Goal: Communication & Community: Answer question/provide support

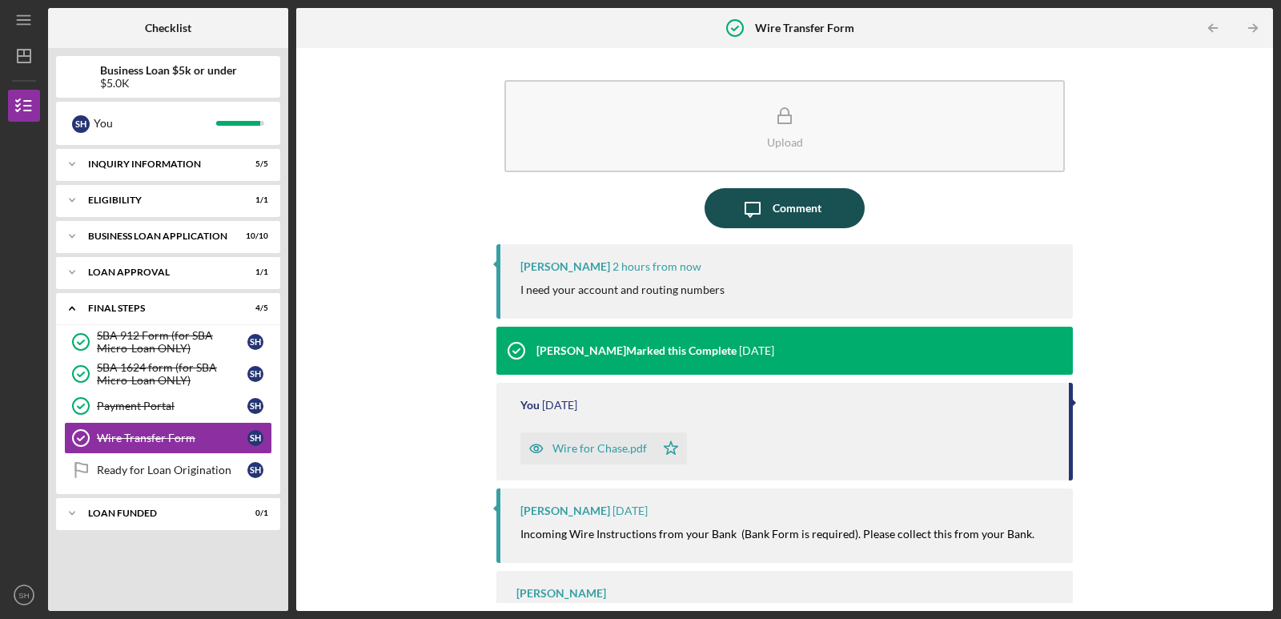
click at [753, 222] on icon "Icon/Message" at bounding box center [752, 208] width 40 height 40
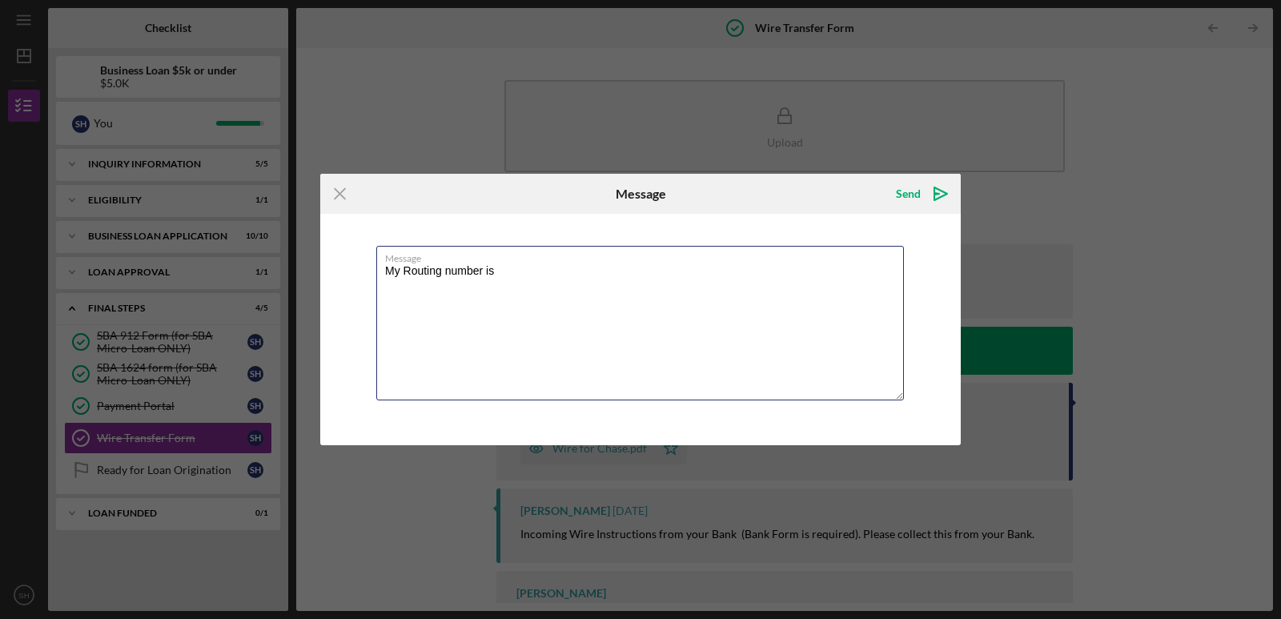
drag, startPoint x: 539, startPoint y: 275, endPoint x: 363, endPoint y: 226, distance: 183.5
click at [369, 226] on div "Message My Routing number is" at bounding box center [640, 329] width 640 height 231
paste textarea "Routing number"
click at [386, 274] on textarea "Routing number" at bounding box center [639, 323] width 527 height 154
click at [617, 279] on textarea "My Routing number" at bounding box center [639, 323] width 527 height 154
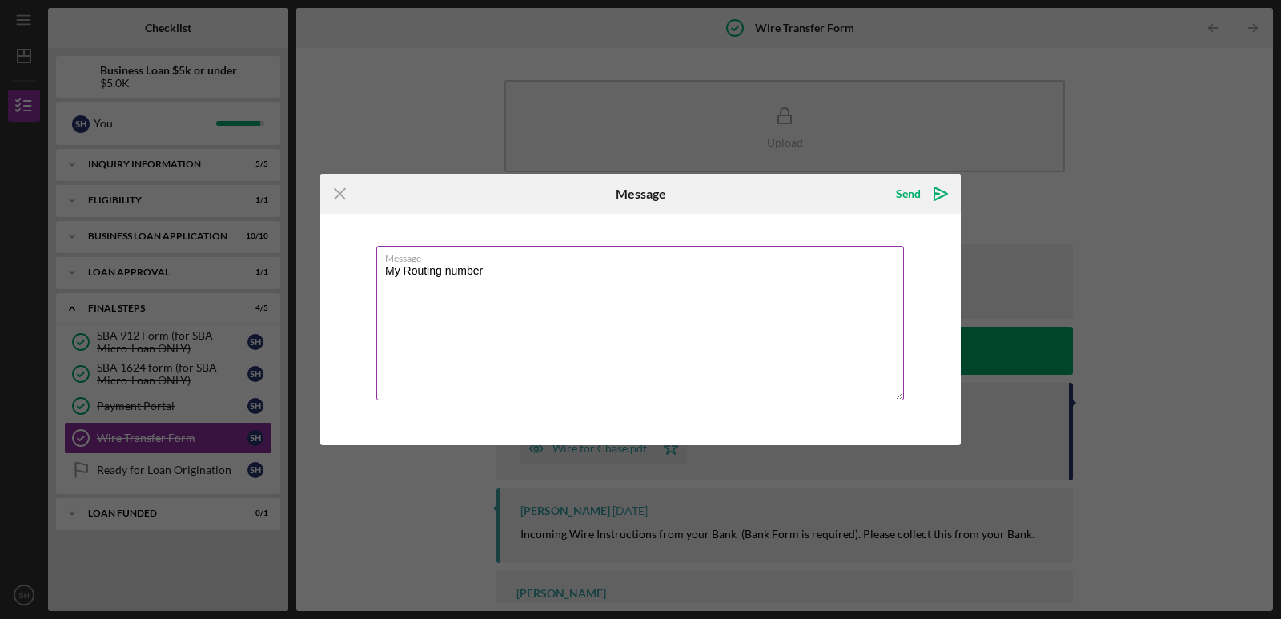
paste textarea "103000648"
click at [510, 254] on label "Message" at bounding box center [644, 256] width 519 height 18
click at [510, 254] on textarea "My Routing number [US_BANK_ROUTING_MICR]" at bounding box center [639, 323] width 527 height 154
click at [514, 275] on textarea "My Routing number [US_BANK_ROUTING_MICR]" at bounding box center [639, 323] width 527 height 154
paste textarea "103000648"
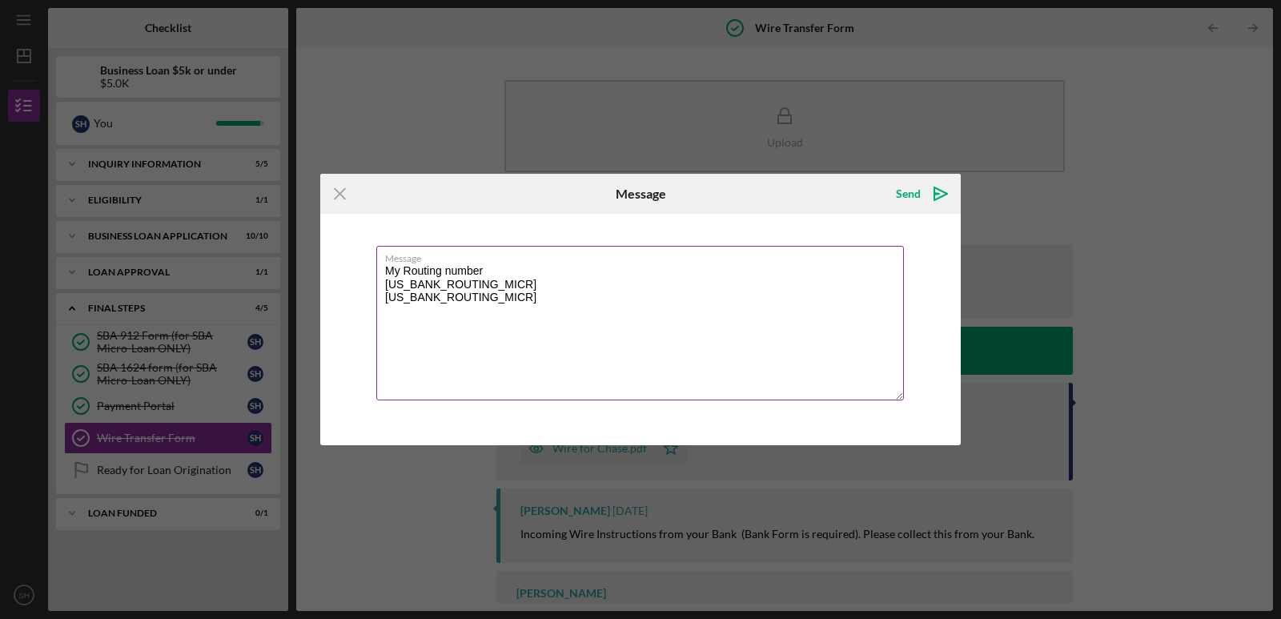
drag, startPoint x: 483, startPoint y: 274, endPoint x: 380, endPoint y: 259, distance: 103.6
click at [380, 259] on textarea "My Routing number [US_BANK_ROUTING_MICR] [US_BANK_ROUTING_MICR]" at bounding box center [639, 323] width 527 height 154
click at [386, 278] on textarea "My Routing number [US_BANK_ROUTING_MICR] [US_BANK_ROUTING_MICR]" at bounding box center [639, 323] width 527 height 154
drag, startPoint x: 392, startPoint y: 278, endPoint x: 407, endPoint y: 266, distance: 18.8
click at [406, 267] on textarea "My Routing number [US_BANK_ROUTING_MICR] [US_BANK_ROUTING_MICR]" at bounding box center [639, 323] width 527 height 154
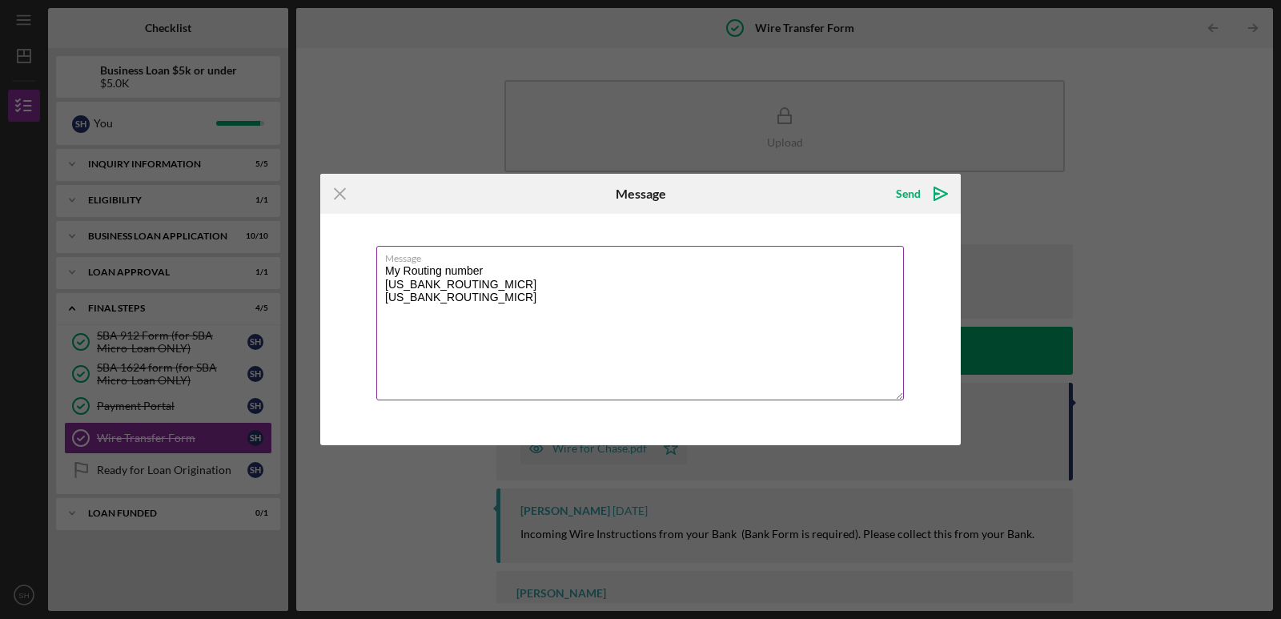
click at [384, 289] on textarea "My Routing number [US_BANK_ROUTING_MICR] [US_BANK_ROUTING_MICR]" at bounding box center [639, 323] width 527 height 154
paste textarea "My Routing number"
click at [378, 279] on textarea "My Routing number My Routing number [US_BANK_ROUTING_MICR] [US_BANK_ROUTING_MIC…" at bounding box center [639, 323] width 527 height 154
drag, startPoint x: 487, startPoint y: 269, endPoint x: 377, endPoint y: 228, distance: 117.7
click at [377, 228] on div "Message My Routing number My Routing number [US_BANK_ROUTING_MICR] [US_BANK_ROU…" at bounding box center [640, 329] width 640 height 231
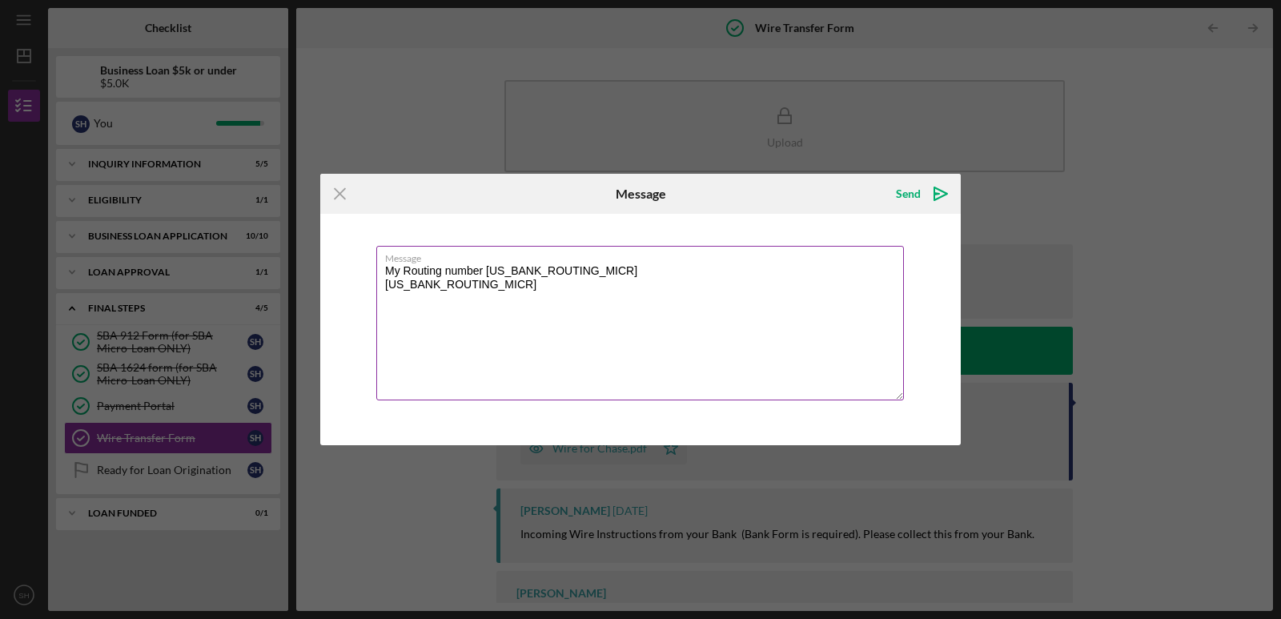
drag, startPoint x: 396, startPoint y: 297, endPoint x: 380, endPoint y: 295, distance: 16.1
click at [381, 296] on textarea "My Routing number [US_BANK_ROUTING_MICR] [US_BANK_ROUTING_MICR]" at bounding box center [639, 323] width 527 height 154
paste textarea "675296175"
type textarea "My Routing number [US_BANK_ROUTING_MICR] My Account number [FINANCIAL_ID]"
click at [912, 192] on div "Send" at bounding box center [908, 194] width 25 height 32
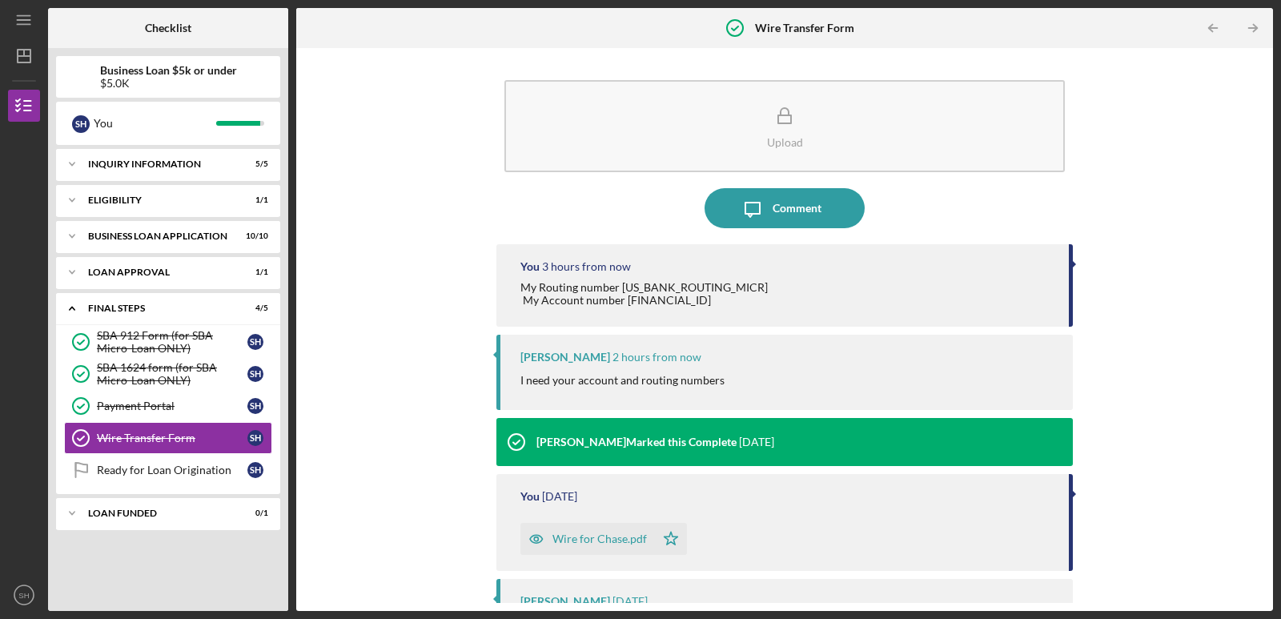
click at [612, 540] on div "Wire for Chase.pdf" at bounding box center [587, 539] width 134 height 32
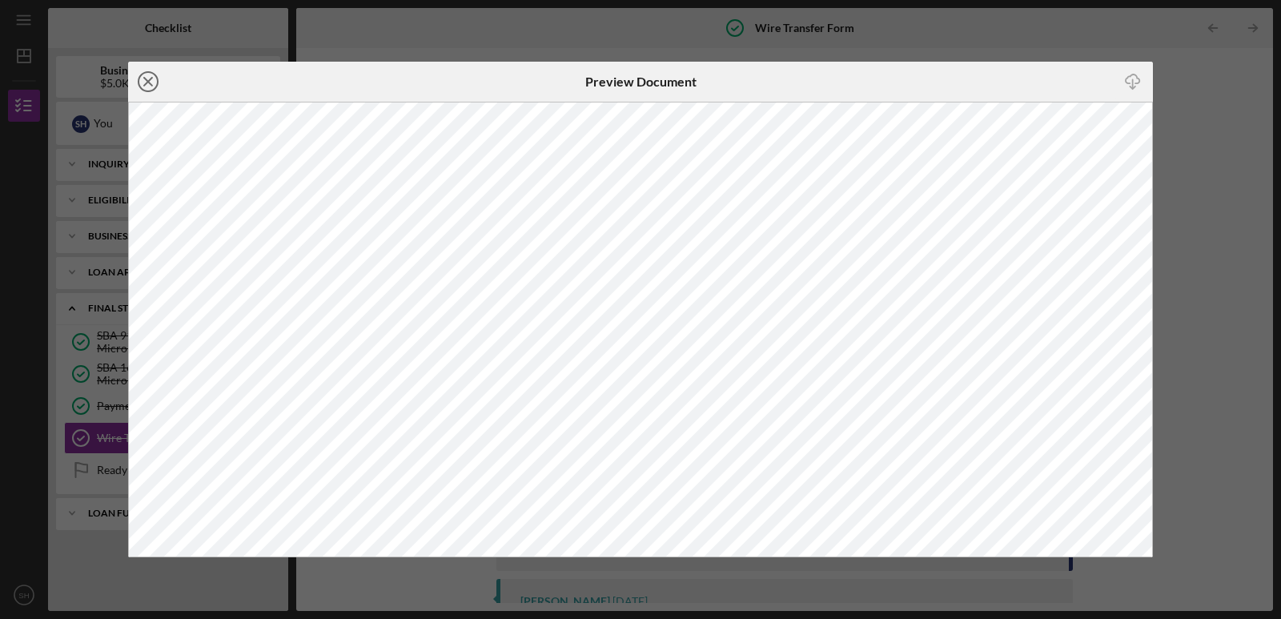
click at [154, 91] on icon "Icon/Close" at bounding box center [148, 82] width 40 height 40
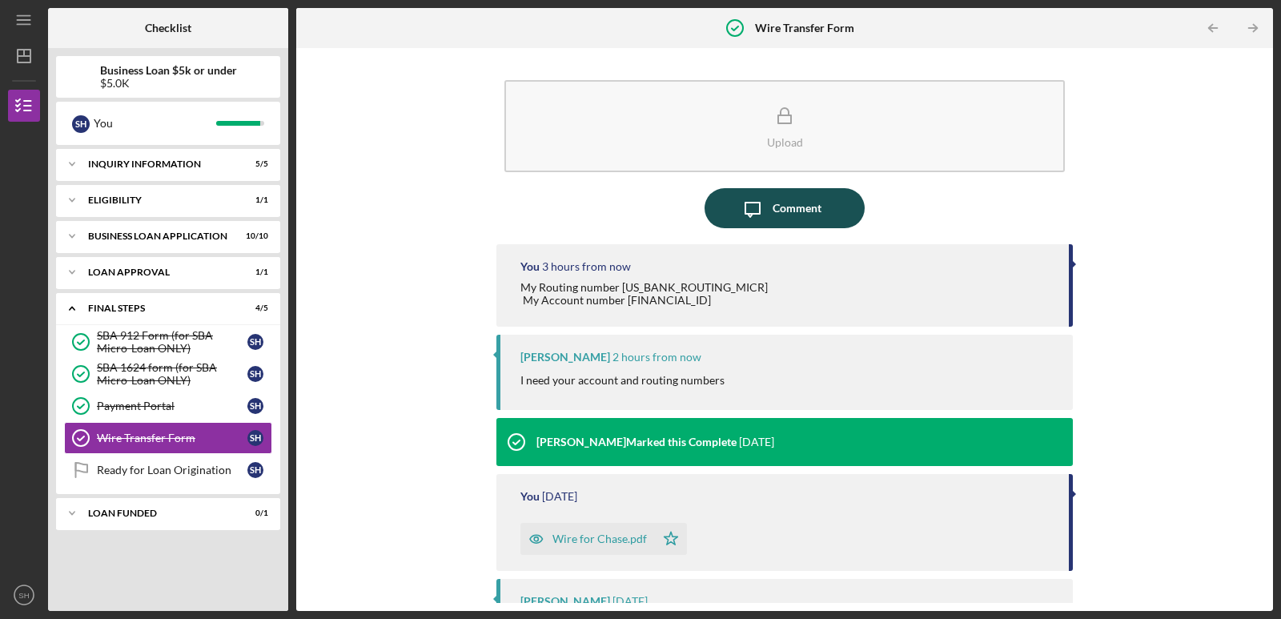
click at [737, 208] on icon "Icon/Message" at bounding box center [752, 208] width 40 height 40
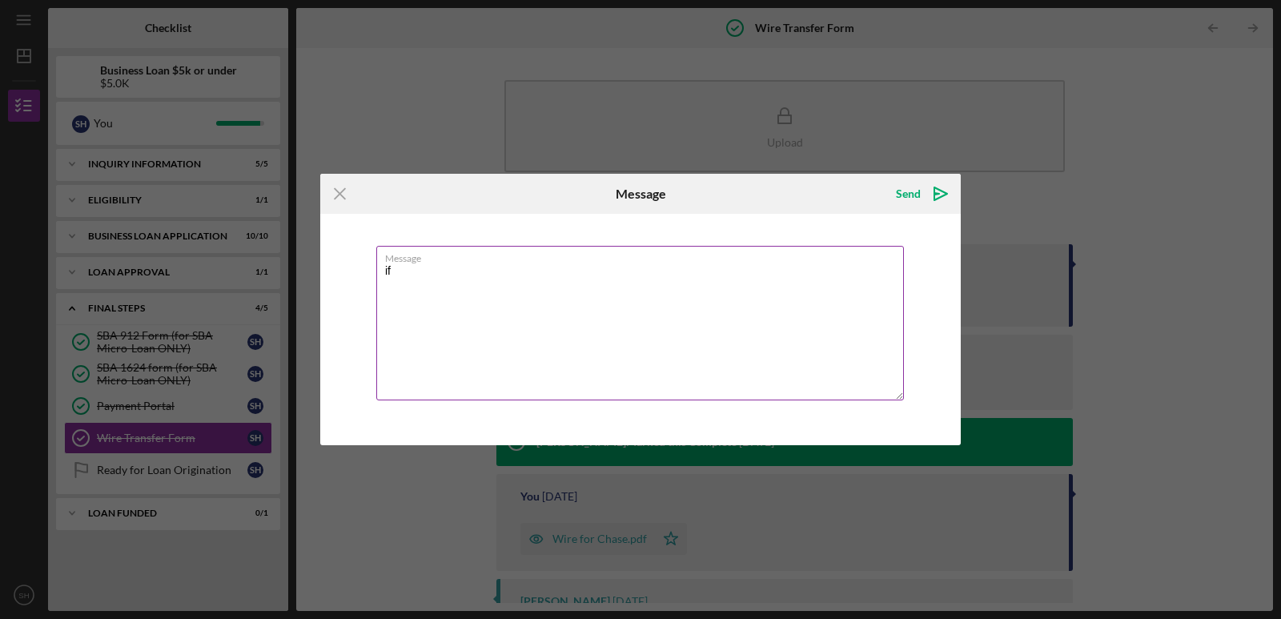
type textarea "i"
drag, startPoint x: 621, startPoint y: 268, endPoint x: 673, endPoint y: 280, distance: 53.4
click at [622, 268] on textarea "If the funds are coming threw as a Wire then the 021000021" at bounding box center [639, 323] width 527 height 154
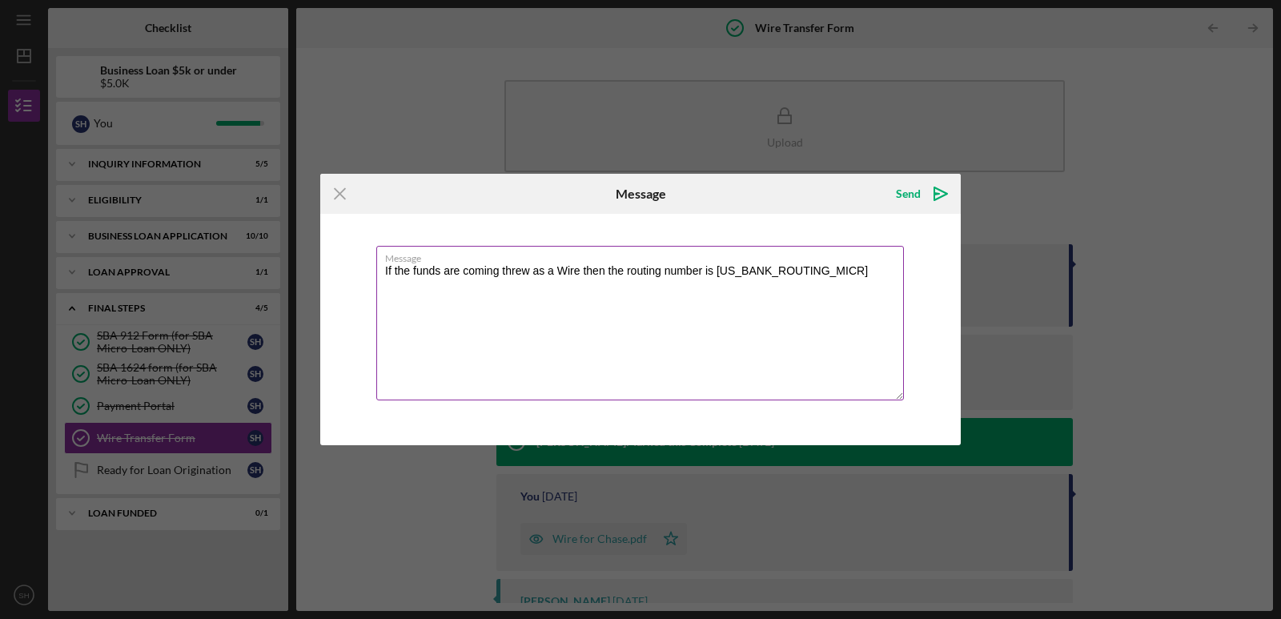
click at [788, 258] on label "Message" at bounding box center [644, 256] width 519 height 18
click at [788, 258] on textarea "If the funds are coming threw as a Wire then the routing number is [US_BANK_ROU…" at bounding box center [639, 323] width 527 height 154
click at [787, 273] on textarea "If the funds are coming threw as a Wire then the routing number is [US_BANK_ROU…" at bounding box center [639, 323] width 527 height 154
paste textarea "675296175"
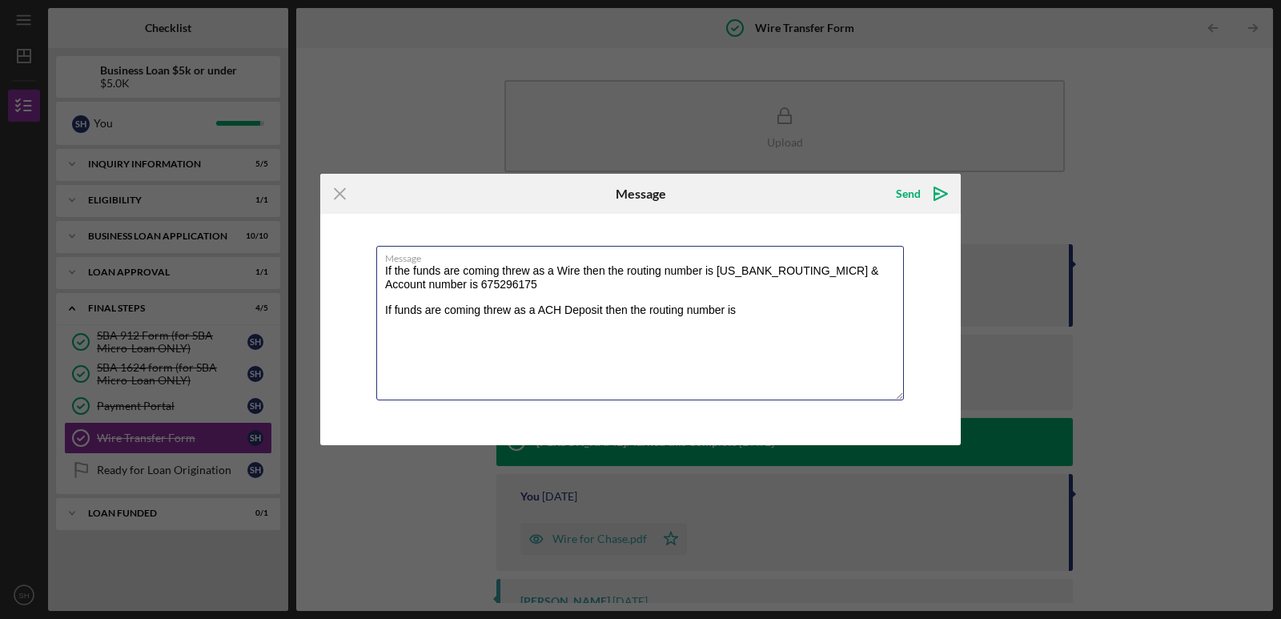
paste textarea "103000648"
drag, startPoint x: 791, startPoint y: 269, endPoint x: 842, endPoint y: 279, distance: 52.1
click at [842, 279] on textarea "If the funds are coming threw as a Wire then the routing number is [US_BANK_ROU…" at bounding box center [639, 323] width 527 height 154
drag, startPoint x: 784, startPoint y: 272, endPoint x: 848, endPoint y: 287, distance: 66.4
click at [848, 287] on textarea "If the funds are coming threw as a Wire then the routing number is [US_BANK_ROU…" at bounding box center [639, 323] width 527 height 154
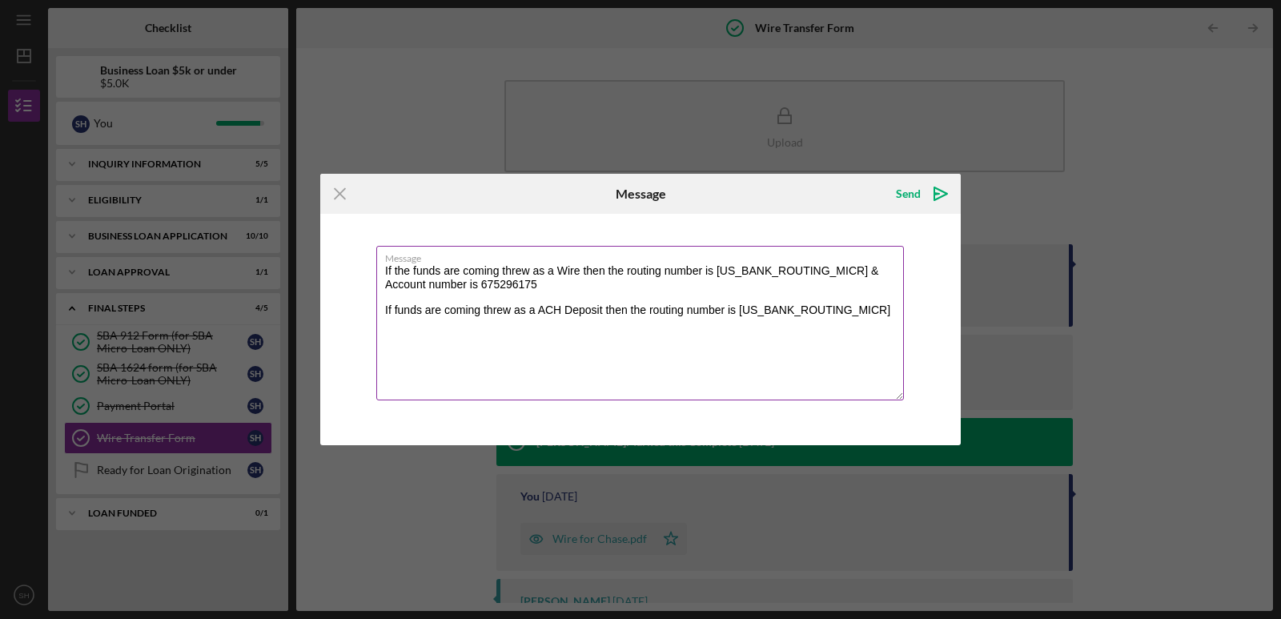
click at [808, 303] on textarea "If the funds are coming threw as a Wire then the routing number is [US_BANK_ROU…" at bounding box center [639, 323] width 527 height 154
paste textarea "Account number is 675296175"
drag, startPoint x: 806, startPoint y: 304, endPoint x: 861, endPoint y: 332, distance: 61.9
click at [818, 309] on textarea "If the funds are coming threw as a Wire then the routing number is [US_BANK_ROU…" at bounding box center [639, 323] width 527 height 154
click at [795, 325] on textarea "If the funds are coming threw as a Wire then the routing number is [US_BANK_ROU…" at bounding box center [639, 323] width 527 height 154
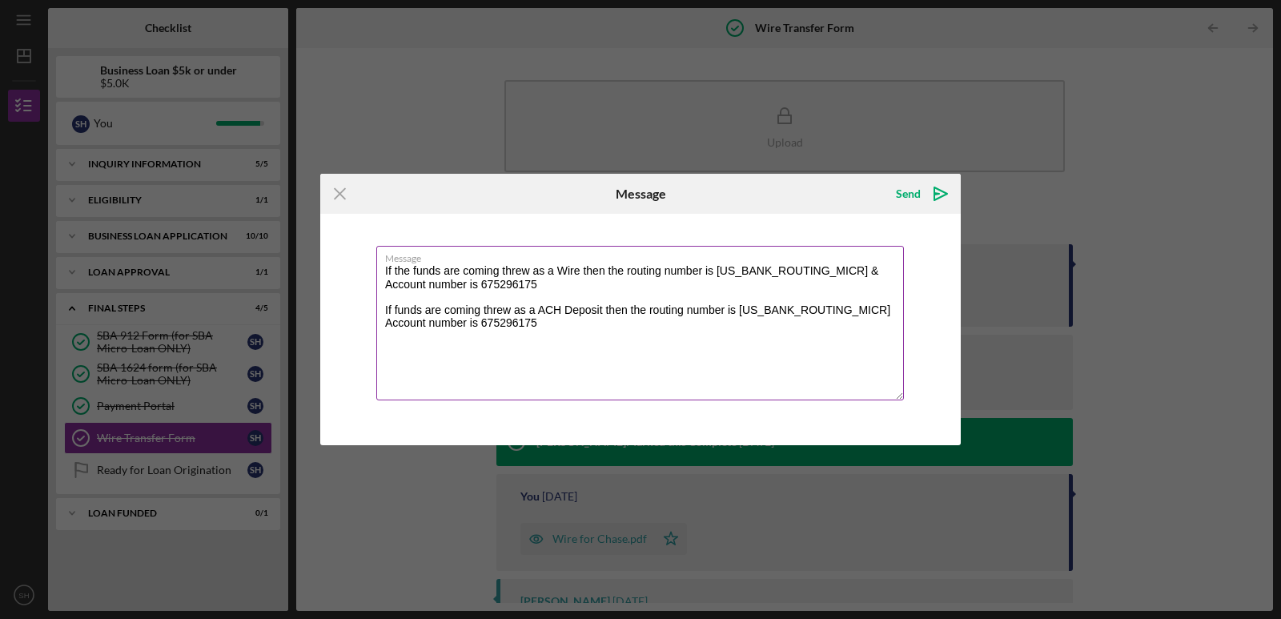
click at [799, 302] on textarea "If the funds are coming threw as a Wire then the routing number is [US_BANK_ROU…" at bounding box center [639, 323] width 527 height 154
click at [795, 307] on textarea "If the funds are coming threw as a Wire then the routing number is [US_BANK_ROU…" at bounding box center [639, 323] width 527 height 154
click at [1003, 347] on div "Icon/Menu Close Message Send Icon/icon-invite-send Message If the funds are com…" at bounding box center [640, 309] width 1281 height 619
click at [800, 302] on textarea "If the funds are coming threw as a Wire then the routing number is [US_BANK_ROU…" at bounding box center [639, 323] width 527 height 154
click at [794, 307] on textarea "If the funds are coming threw as a Wire then the routing number is [US_BANK_ROU…" at bounding box center [639, 323] width 527 height 154
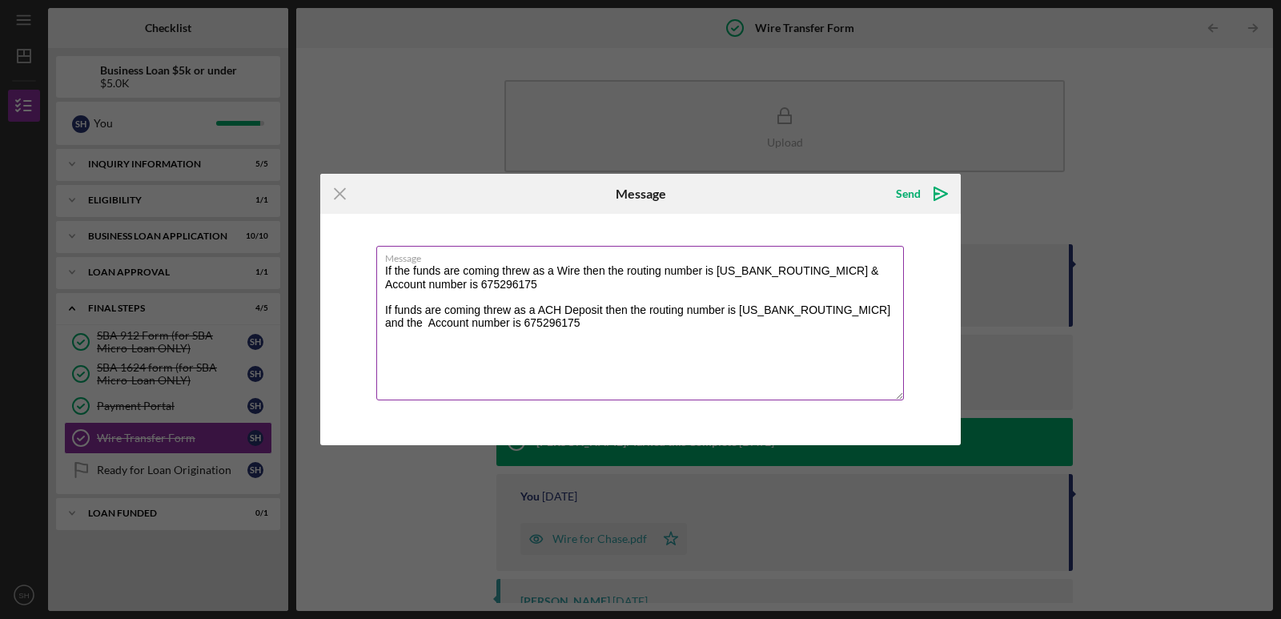
click at [839, 299] on textarea "If the funds are coming threw as a Wire then the routing number is [US_BANK_ROU…" at bounding box center [639, 323] width 527 height 154
click at [839, 310] on textarea "If the funds are coming threw as a Wire then the routing number is [US_BANK_ROU…" at bounding box center [639, 323] width 527 height 154
type textarea "If the funds are coming threw as a Wire then the routing number is [US_BANK_ROU…"
click at [930, 194] on icon "Icon/icon-invite-send" at bounding box center [940, 194] width 40 height 40
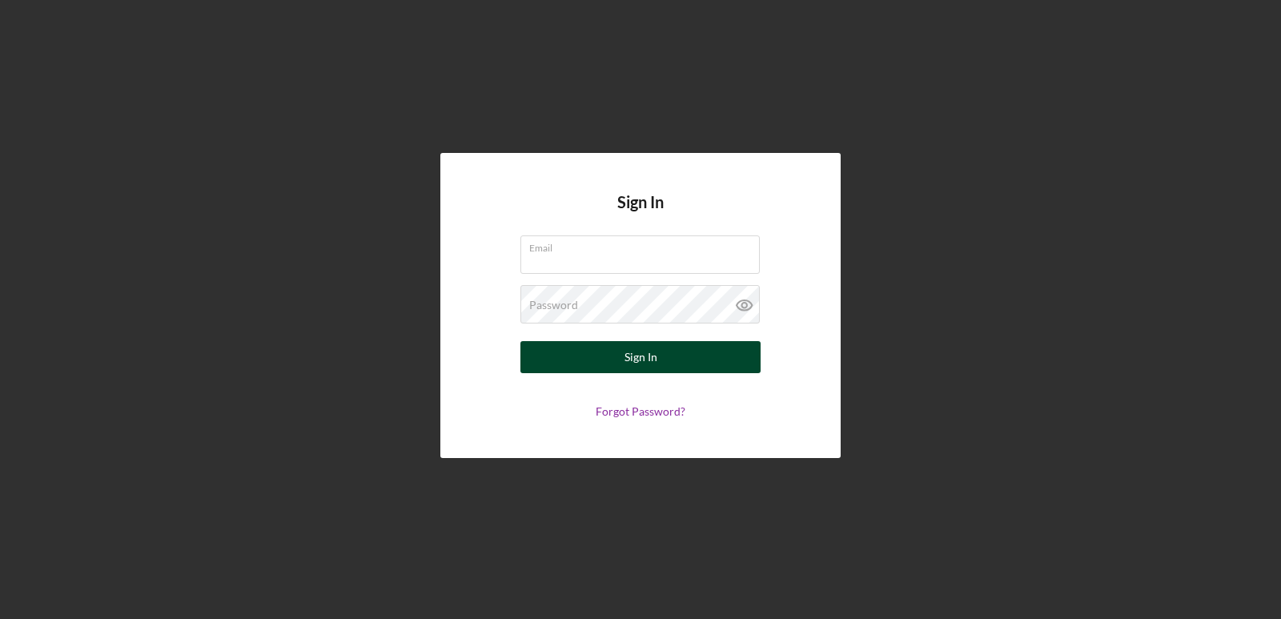
type input "[PERSON_NAME][EMAIL_ADDRESS][DOMAIN_NAME]"
click at [679, 363] on button "Sign In" at bounding box center [640, 357] width 240 height 32
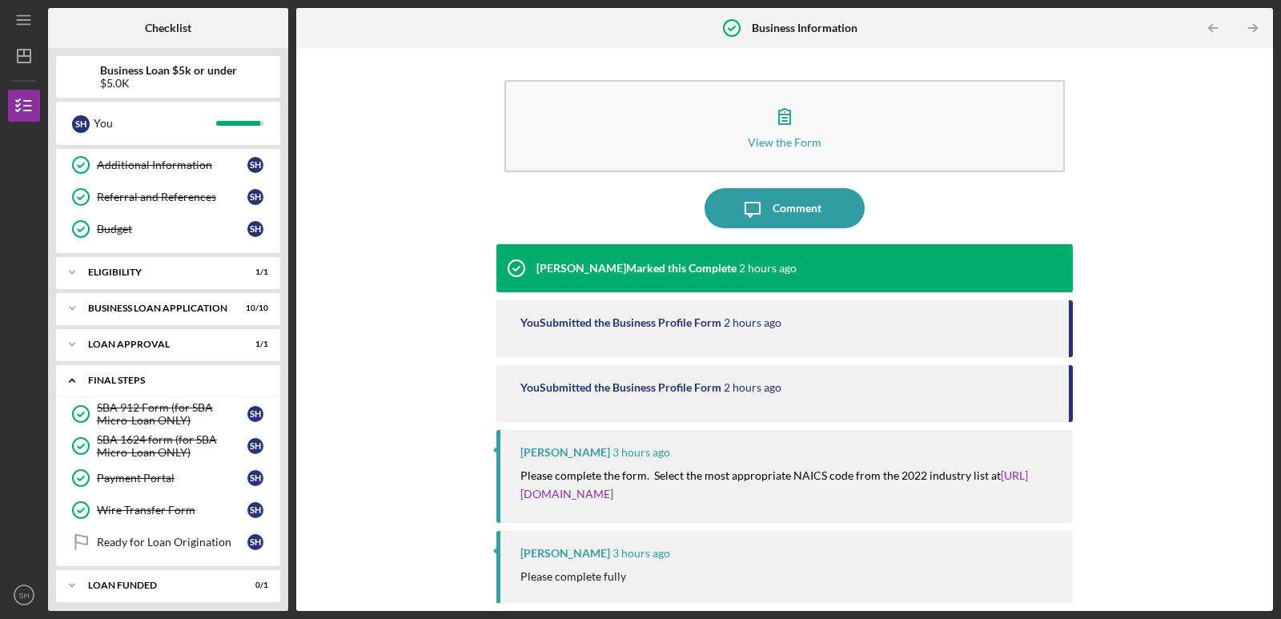
scroll to position [104, 0]
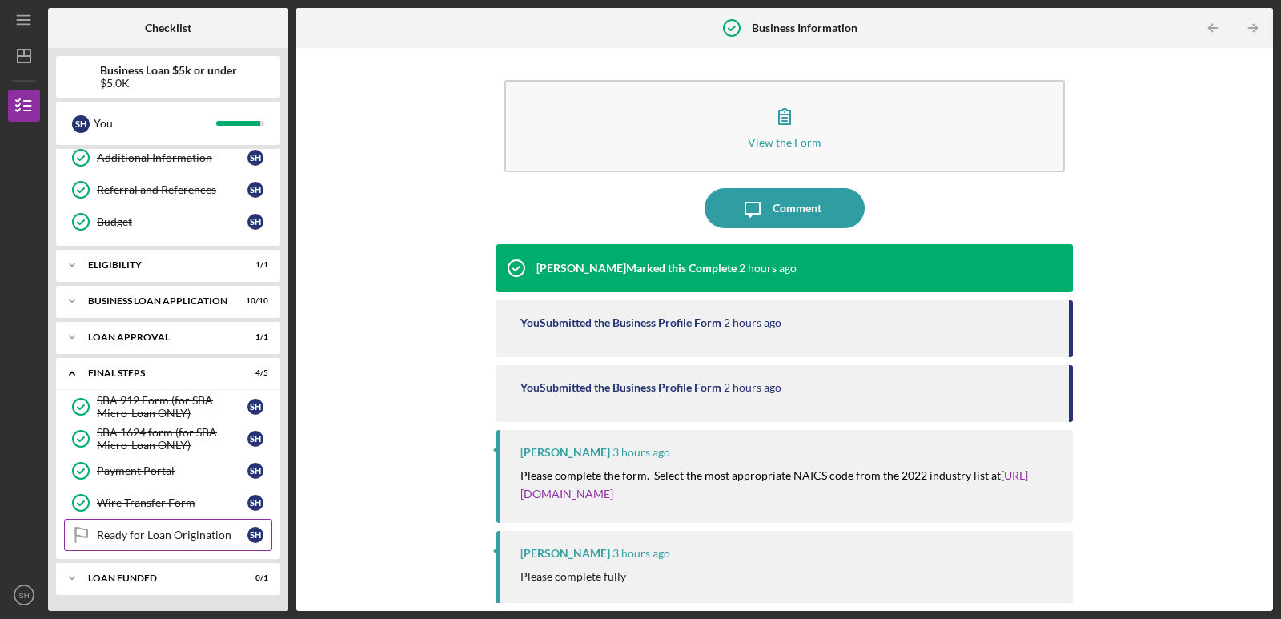
click at [157, 529] on div "Ready for Loan Origination" at bounding box center [172, 534] width 150 height 13
